Goal: Check status

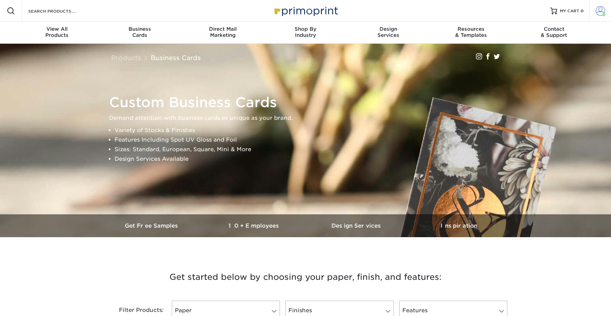
click at [602, 10] on span at bounding box center [600, 11] width 10 height 10
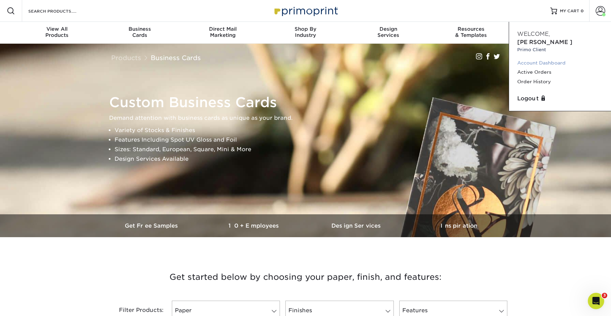
click at [542, 58] on link "Account Dashboard" at bounding box center [560, 62] width 86 height 9
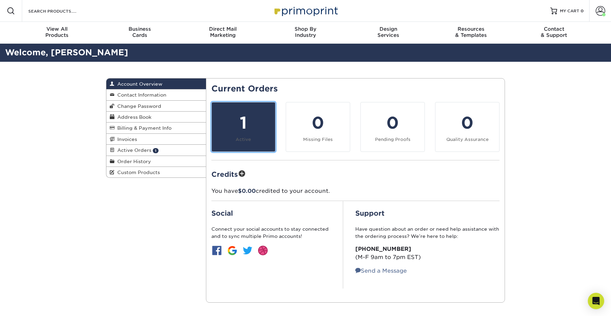
click at [236, 138] on small "Active" at bounding box center [242, 139] width 15 height 5
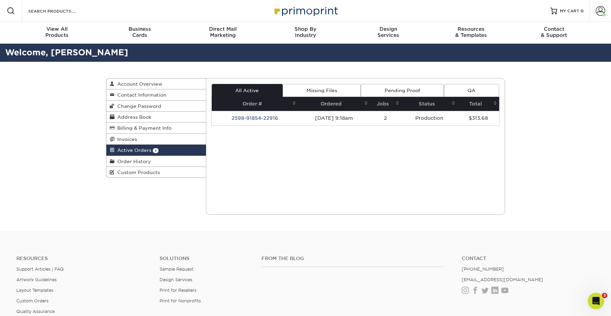
click at [241, 120] on td "2598-91854-22916" at bounding box center [255, 118] width 86 height 14
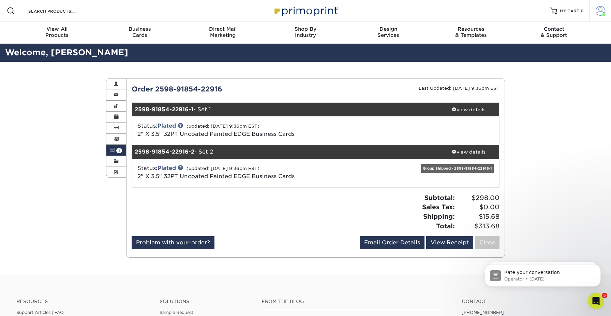
click at [594, 18] on link "Account" at bounding box center [600, 11] width 22 height 22
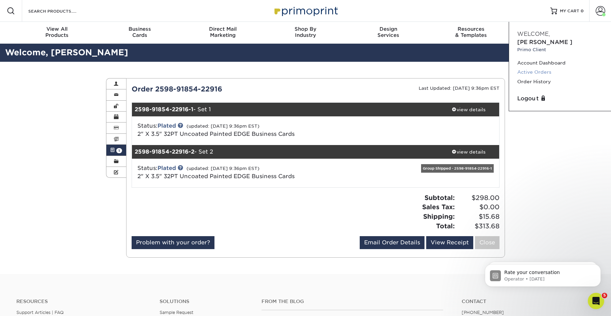
click at [548, 67] on link "Active Orders" at bounding box center [560, 71] width 86 height 9
